Goal: Task Accomplishment & Management: Manage account settings

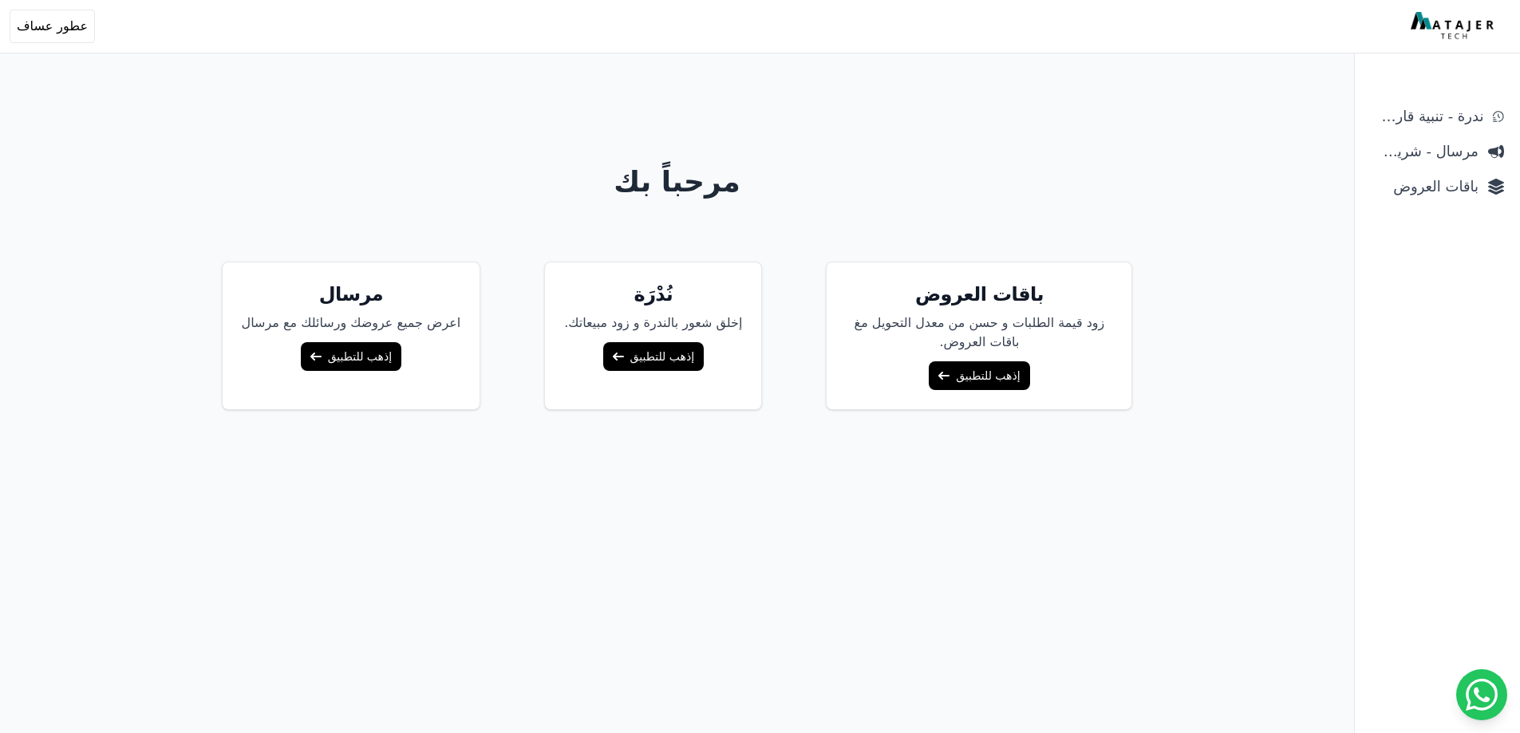
click at [1437, 191] on span "باقات العروض" at bounding box center [1424, 186] width 108 height 22
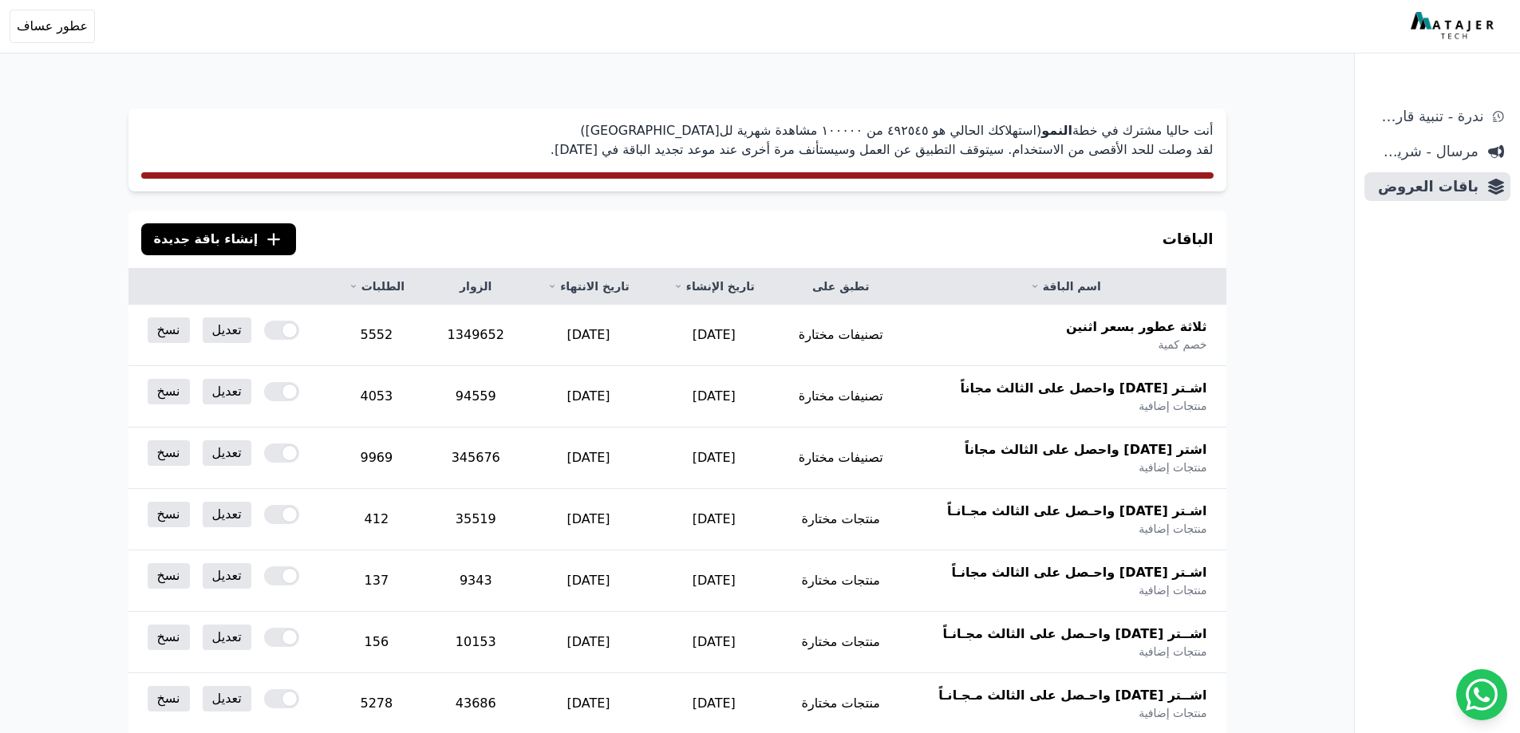
click at [915, 129] on p "أنت حاليا مشترك في خطة النمو (استهلاكك الحالي هو ٤٩٢٥٤٥ من ١۰۰۰۰۰ مشاهدة شهرية …" at bounding box center [677, 140] width 1072 height 38
click at [428, 104] on div "أنت حاليا مشترك في خطة النمو (استهلاكك الحالي هو ٤٩٢٥٤٥ من ١۰۰۰۰۰ مشاهدة شهرية …" at bounding box center [677, 517] width 1225 height 881
